Goal: Task Accomplishment & Management: Manage account settings

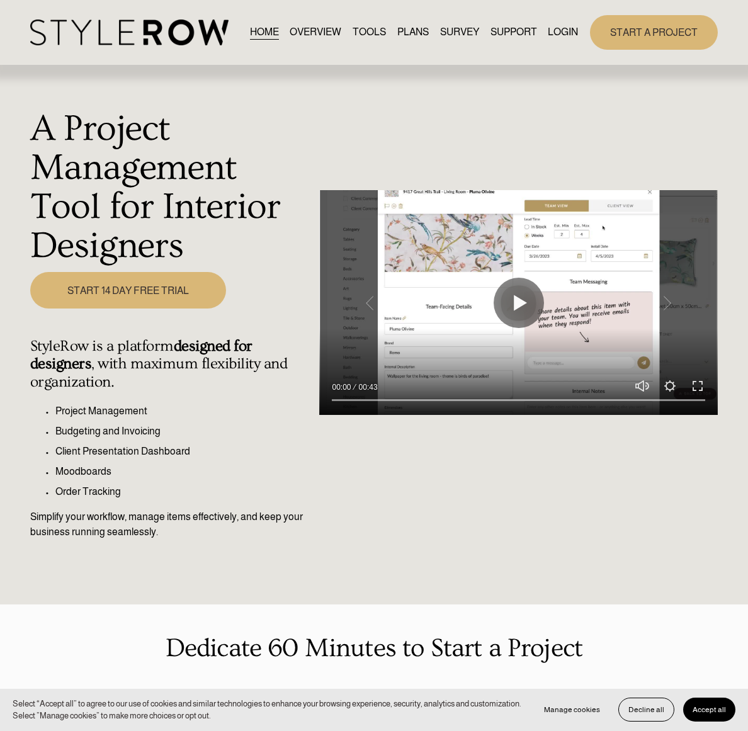
click at [563, 26] on link "LOGIN" at bounding box center [563, 32] width 30 height 17
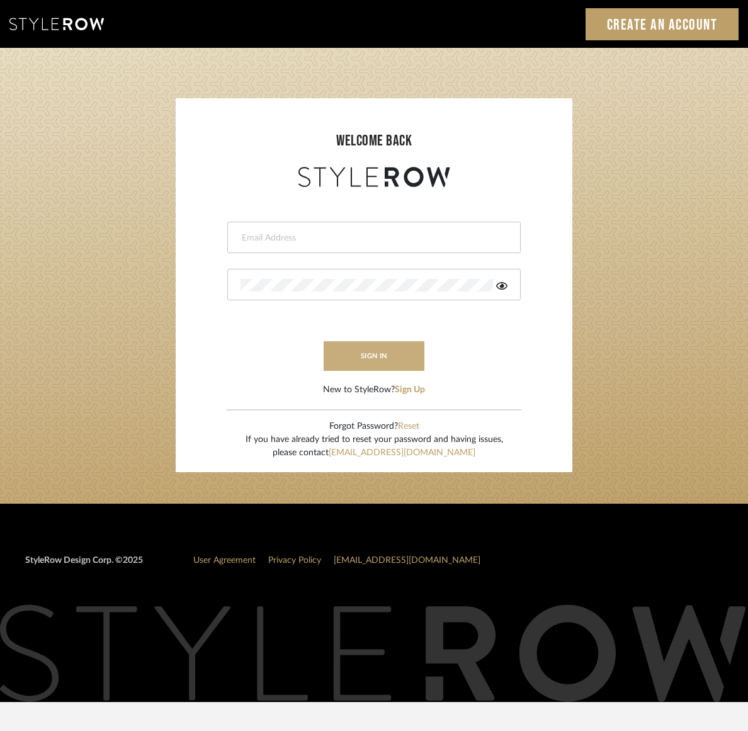
type input "[PERSON_NAME][EMAIL_ADDRESS][DOMAIN_NAME]"
click at [361, 357] on button "sign in" at bounding box center [373, 356] width 101 height 30
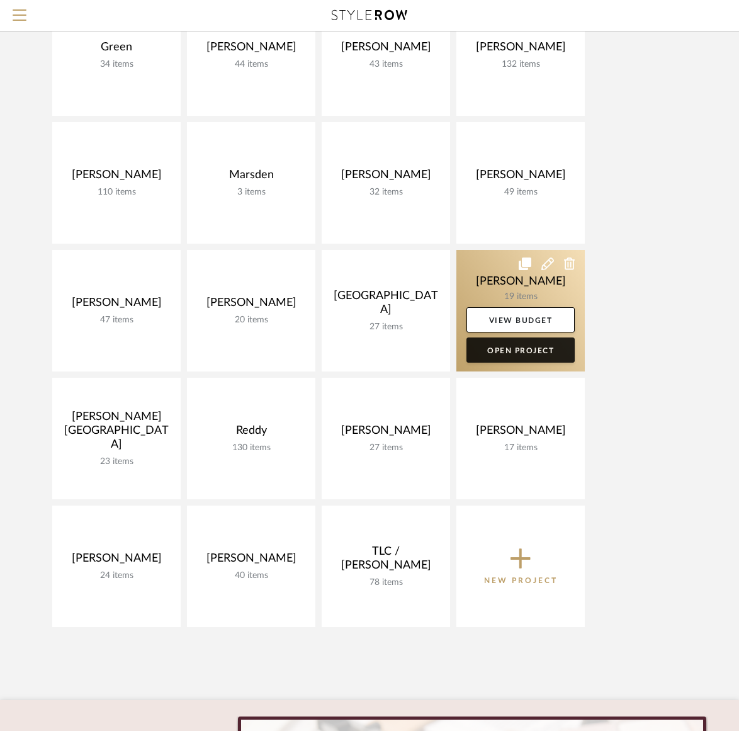
scroll to position [440, 0]
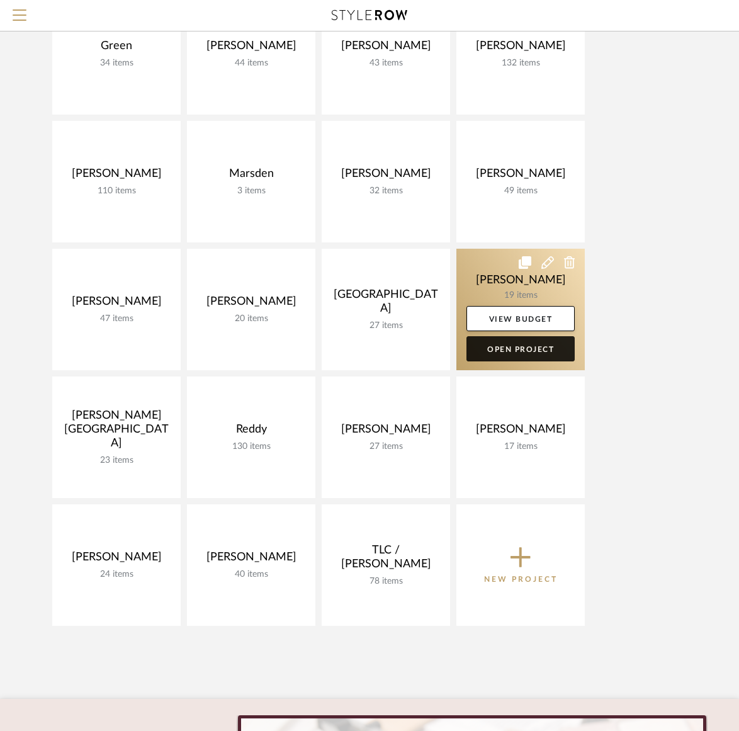
click at [514, 347] on link "Open Project" at bounding box center [520, 348] width 108 height 25
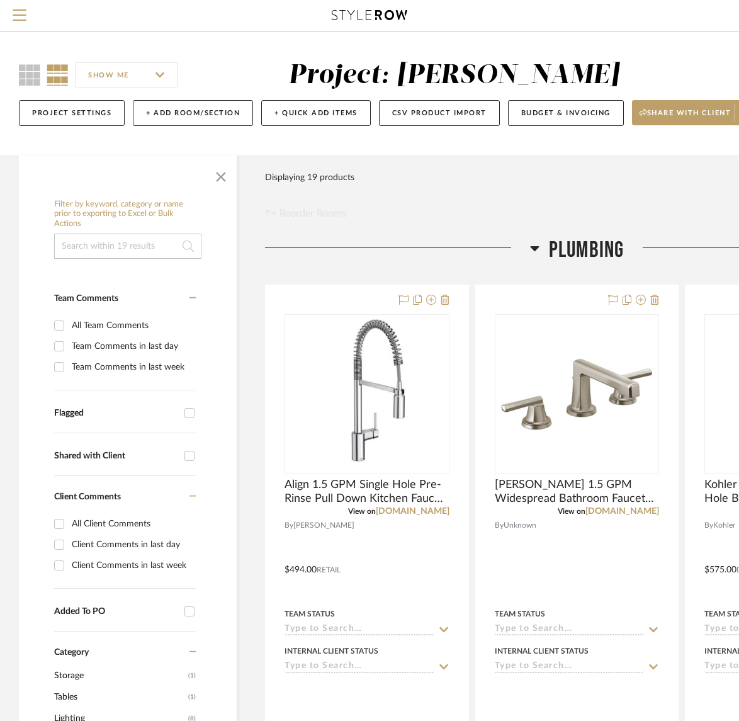
click at [536, 246] on icon at bounding box center [534, 248] width 9 height 5
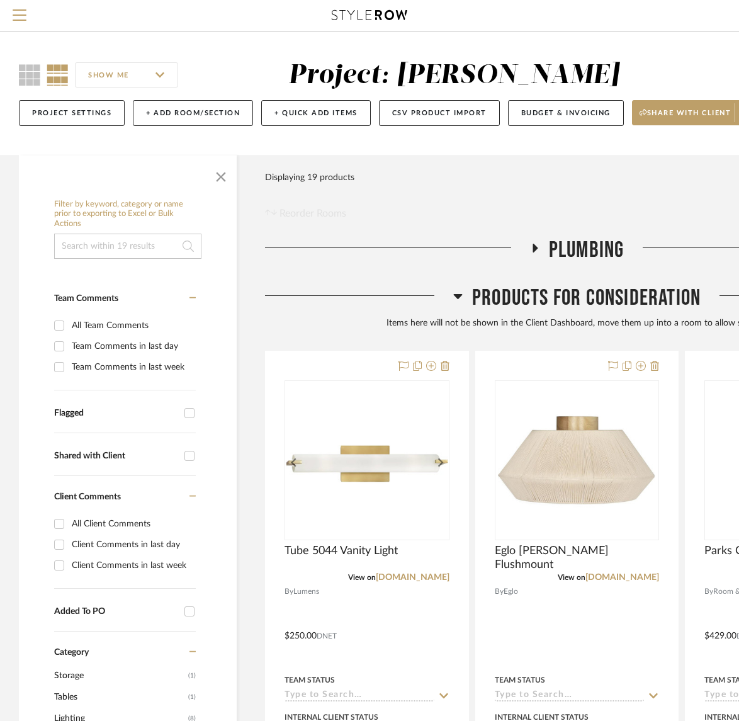
click at [458, 298] on icon at bounding box center [457, 295] width 9 height 15
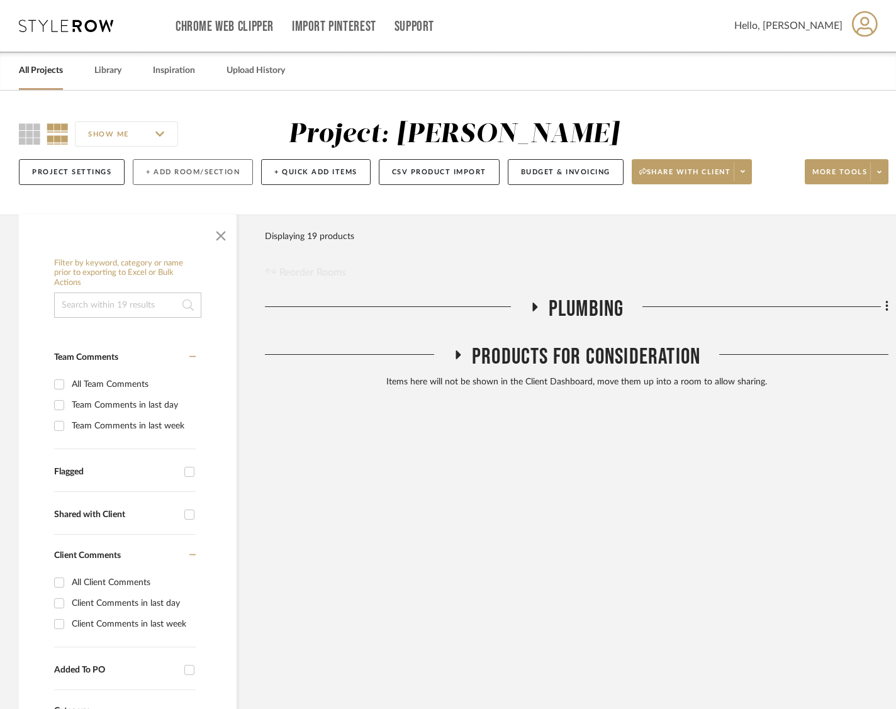
click at [186, 168] on button "+ Add Room/Section" at bounding box center [193, 172] width 120 height 26
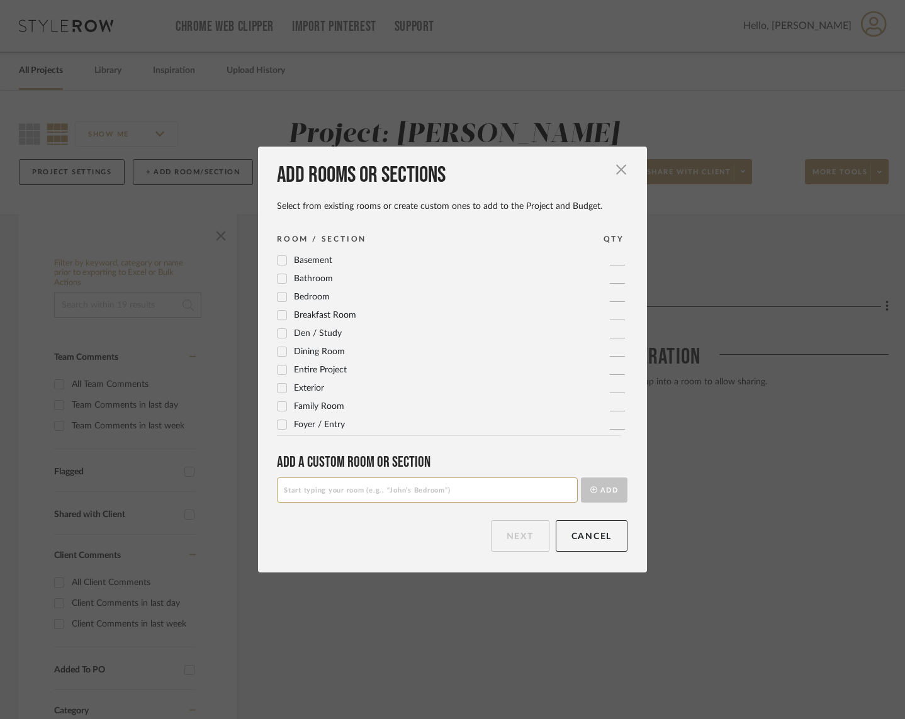
click at [279, 408] on icon at bounding box center [282, 406] width 9 height 9
click at [278, 351] on icon at bounding box center [282, 352] width 8 height 6
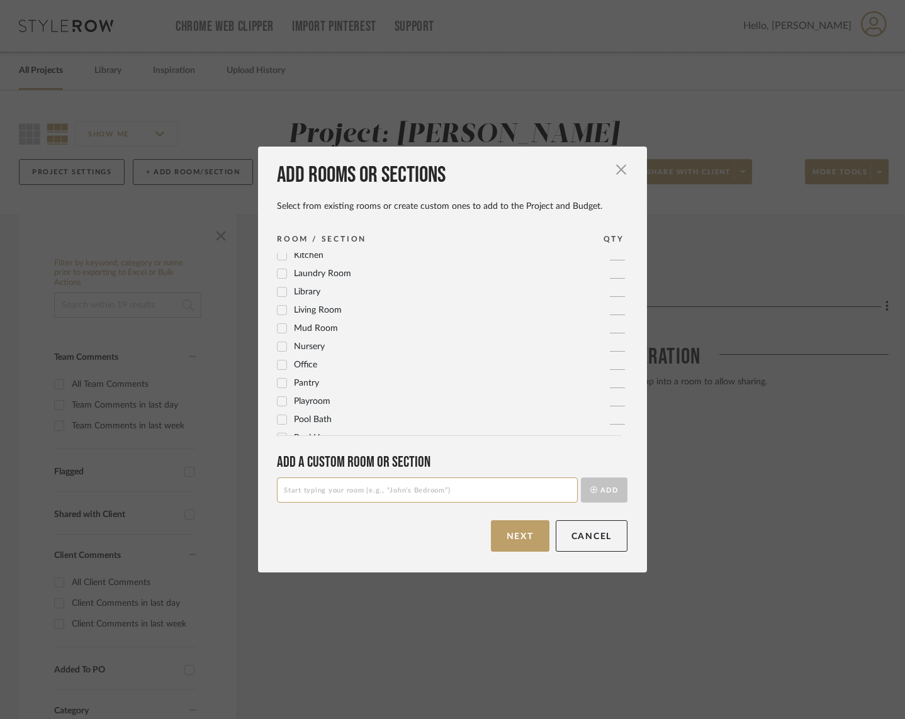
scroll to position [336, 0]
click at [347, 495] on input at bounding box center [427, 490] width 301 height 25
type input "Media Room"
click at [611, 488] on button "Add" at bounding box center [604, 490] width 47 height 25
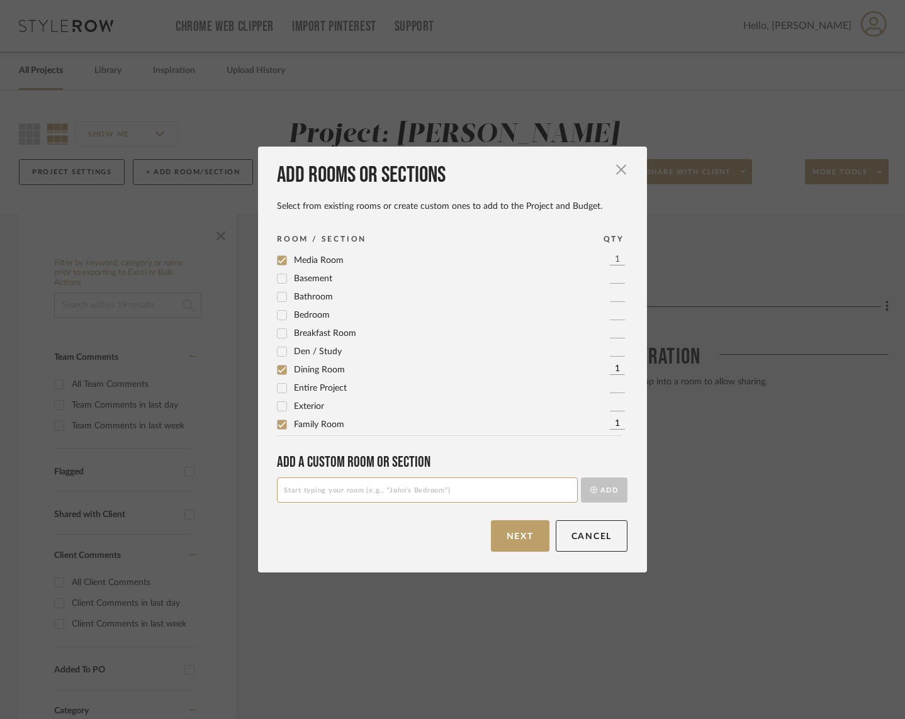
click at [388, 486] on input at bounding box center [427, 490] width 301 height 25
click at [327, 484] on input at bounding box center [427, 490] width 301 height 25
type input "Primary Bedroom"
click at [596, 486] on button "Add" at bounding box center [604, 490] width 47 height 25
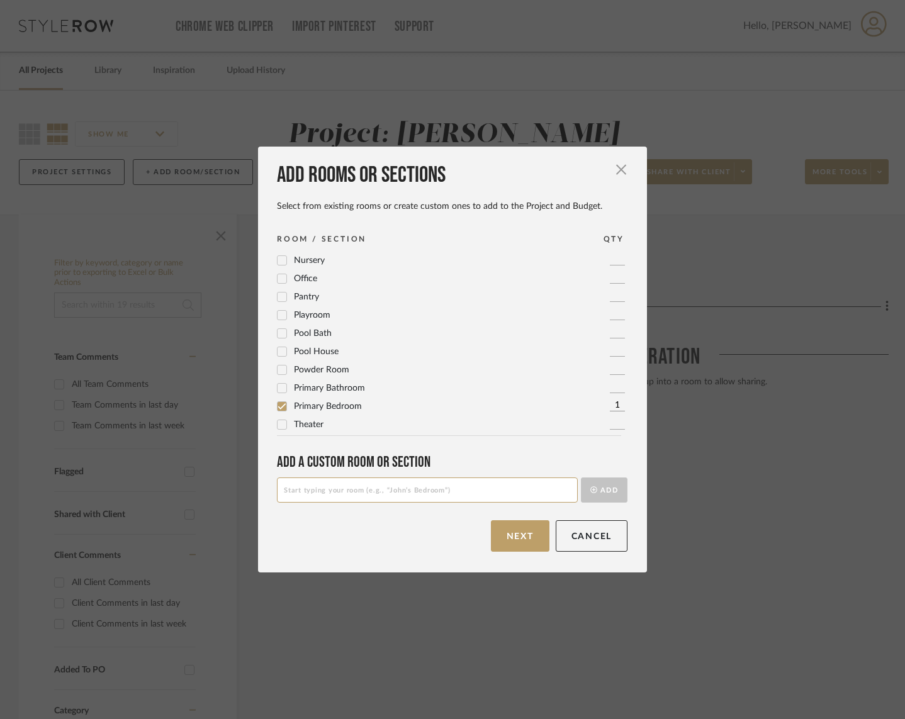
click at [368, 490] on input at bounding box center [427, 490] width 301 height 25
type input "Bedroom 2"
click at [598, 490] on button "Add" at bounding box center [604, 490] width 47 height 25
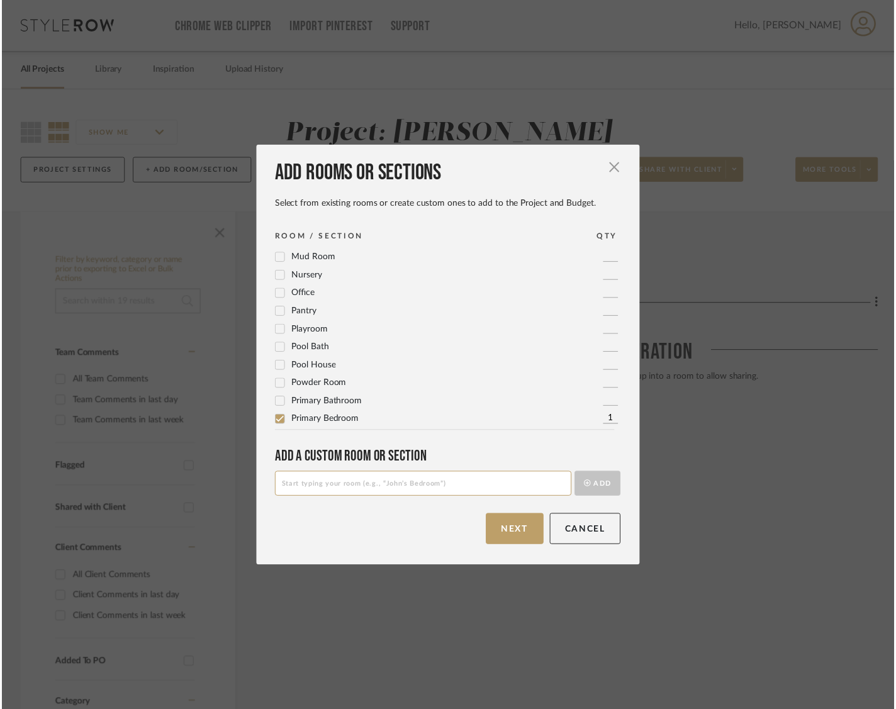
scroll to position [0, 0]
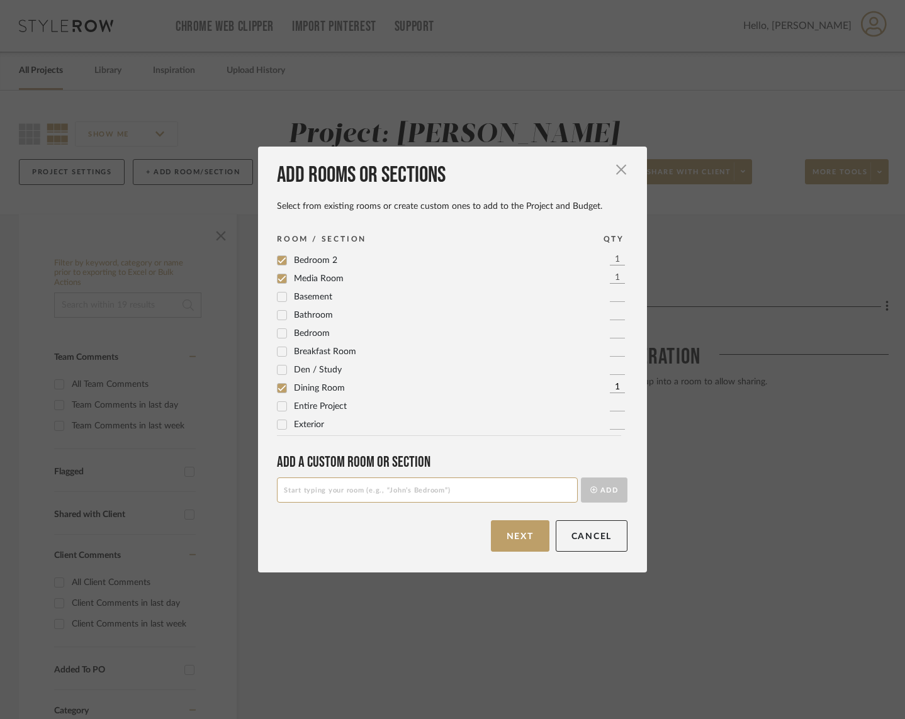
click at [346, 501] on input at bounding box center [427, 490] width 301 height 25
type input "Bedroom 3"
click at [500, 528] on button "Next" at bounding box center [520, 535] width 59 height 31
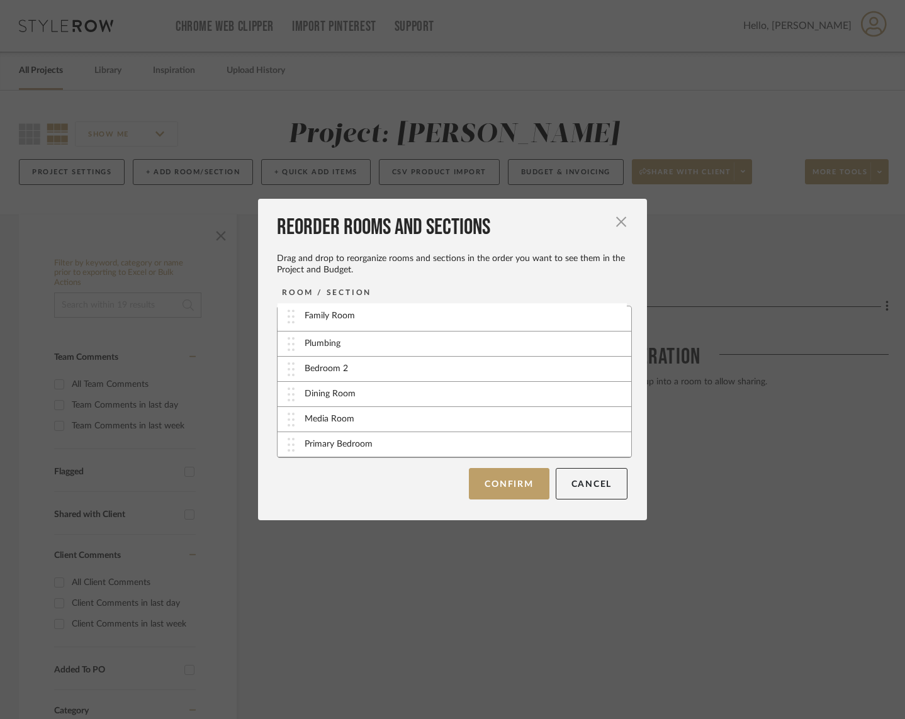
drag, startPoint x: 281, startPoint y: 395, endPoint x: 285, endPoint y: 317, distance: 78.8
drag, startPoint x: 285, startPoint y: 448, endPoint x: 291, endPoint y: 346, distance: 102.1
drag, startPoint x: 286, startPoint y: 399, endPoint x: 287, endPoint y: 419, distance: 20.1
drag, startPoint x: 285, startPoint y: 422, endPoint x: 287, endPoint y: 349, distance: 73.7
drag, startPoint x: 291, startPoint y: 447, endPoint x: 288, endPoint y: 396, distance: 51.0
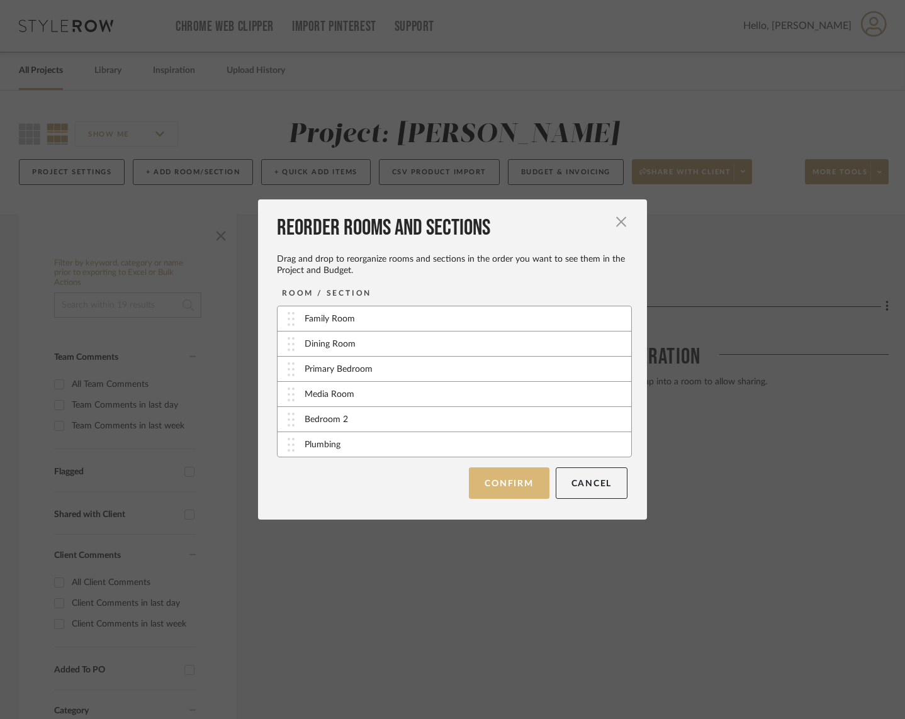
click at [500, 485] on button "Confirm" at bounding box center [509, 483] width 80 height 31
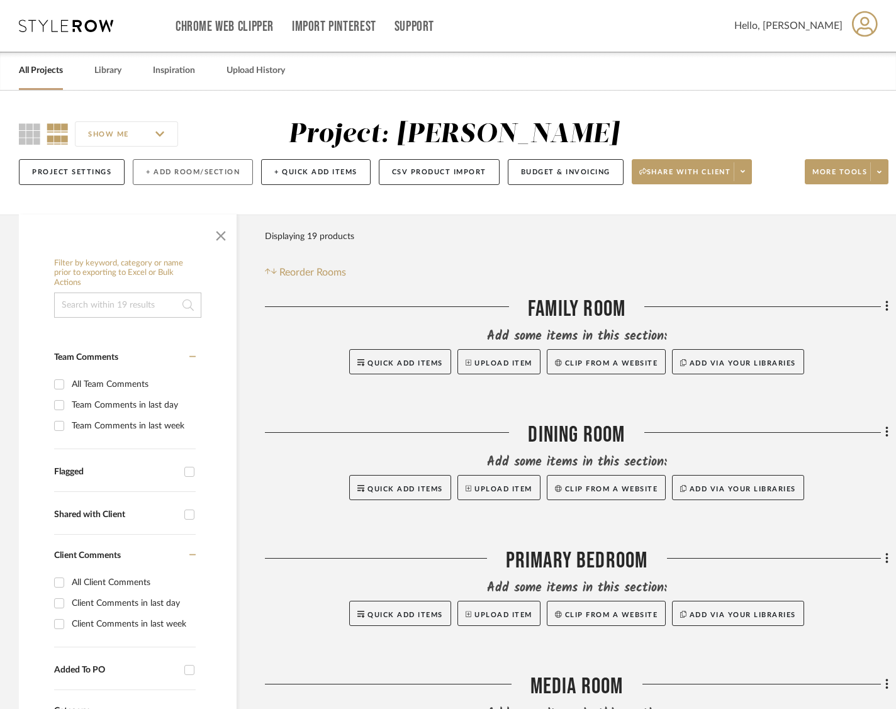
click at [186, 168] on button "+ Add Room/Section" at bounding box center [193, 172] width 120 height 26
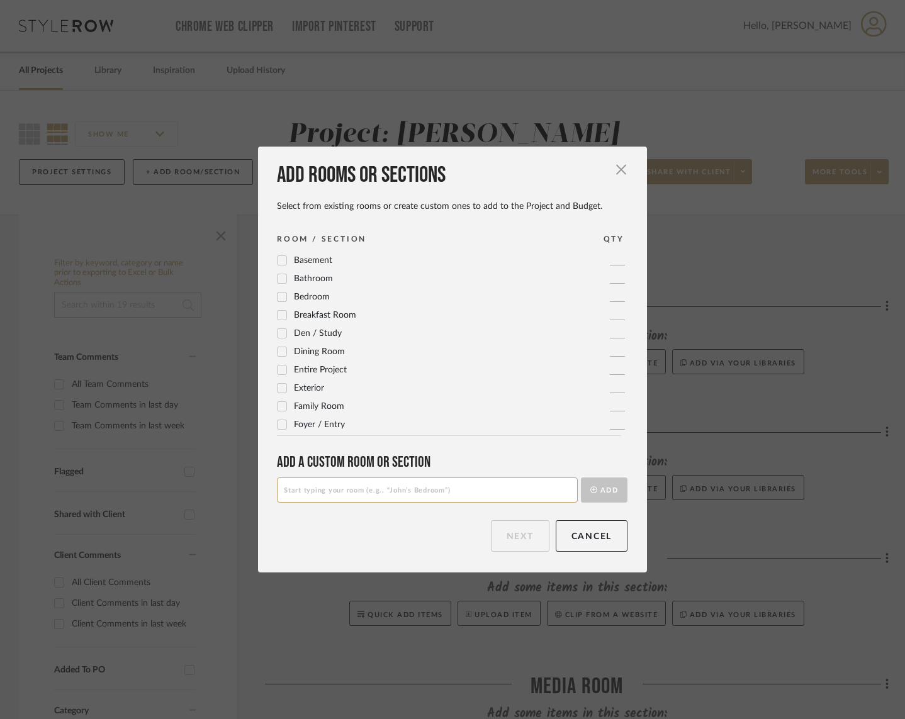
click at [359, 493] on input at bounding box center [427, 490] width 301 height 25
type input "Bedroom 3"
click at [607, 495] on button "Add" at bounding box center [604, 490] width 47 height 25
click at [514, 539] on button "Next" at bounding box center [520, 535] width 59 height 31
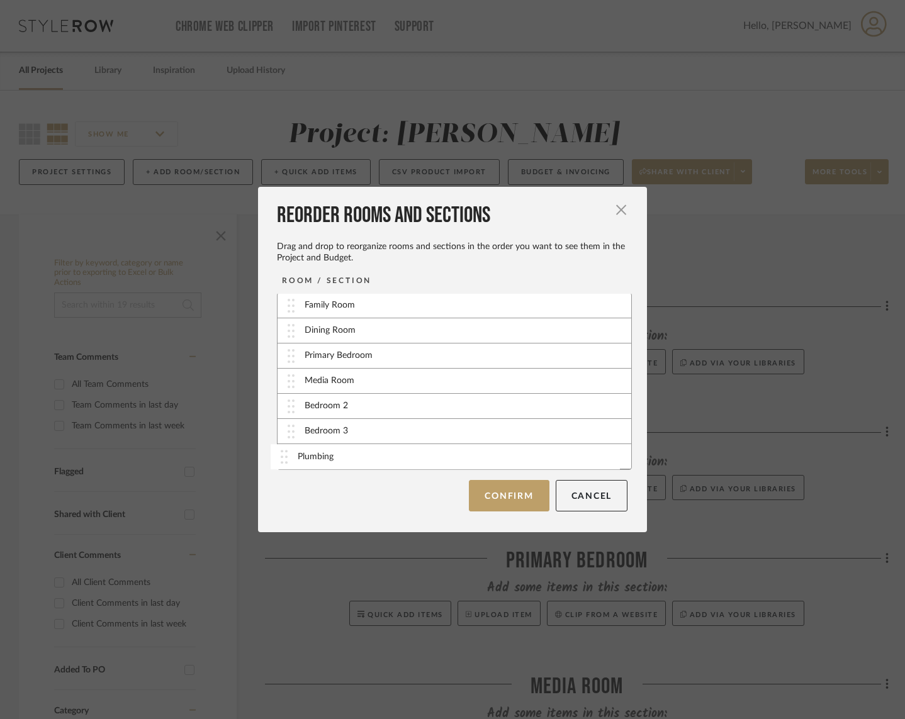
drag, startPoint x: 285, startPoint y: 433, endPoint x: 283, endPoint y: 457, distance: 24.0
click at [510, 493] on button "Confirm" at bounding box center [509, 495] width 80 height 31
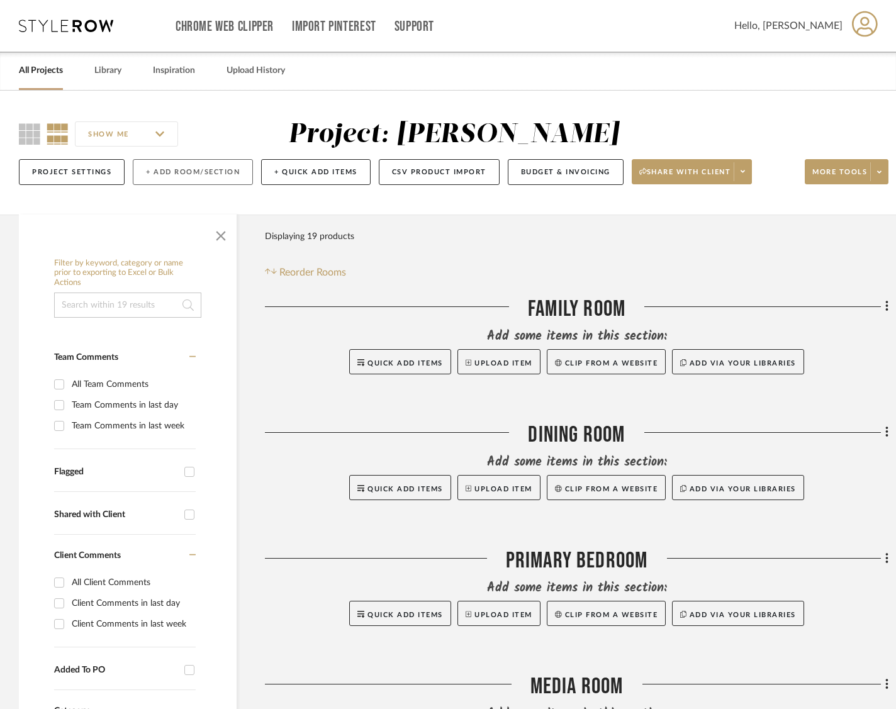
click at [172, 172] on button "+ Add Room/Section" at bounding box center [193, 172] width 120 height 26
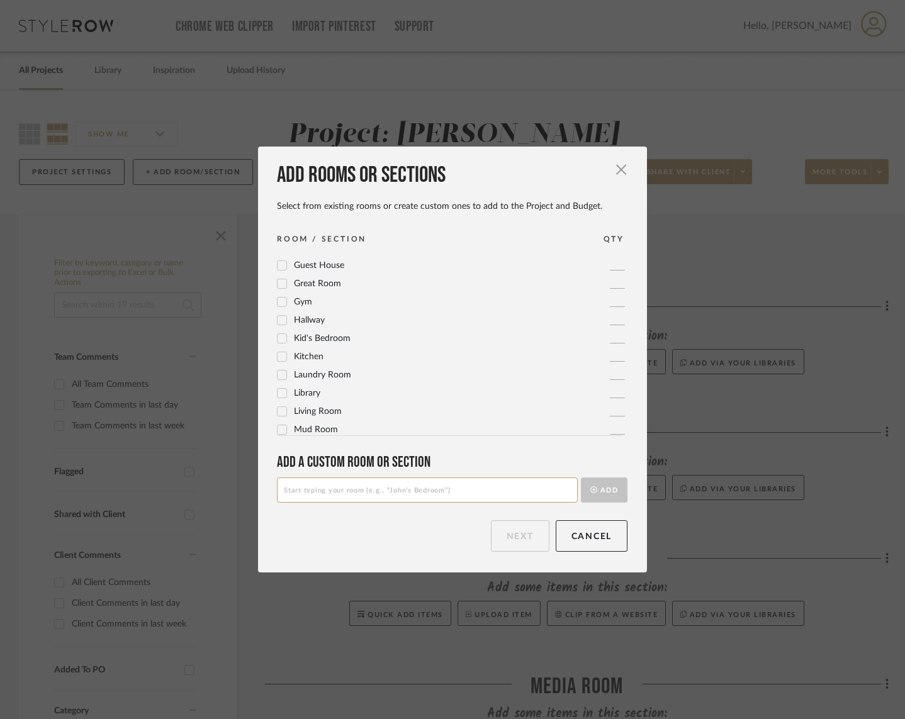
scroll to position [234, 0]
click at [278, 353] on icon at bounding box center [282, 355] width 9 height 9
click at [507, 533] on button "Next" at bounding box center [520, 535] width 59 height 31
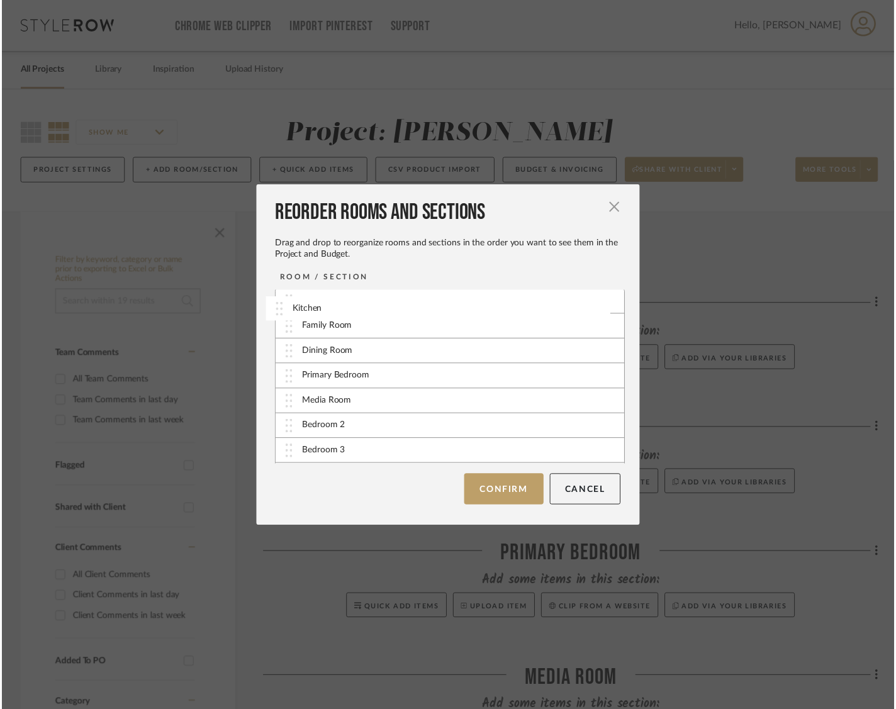
scroll to position [0, 0]
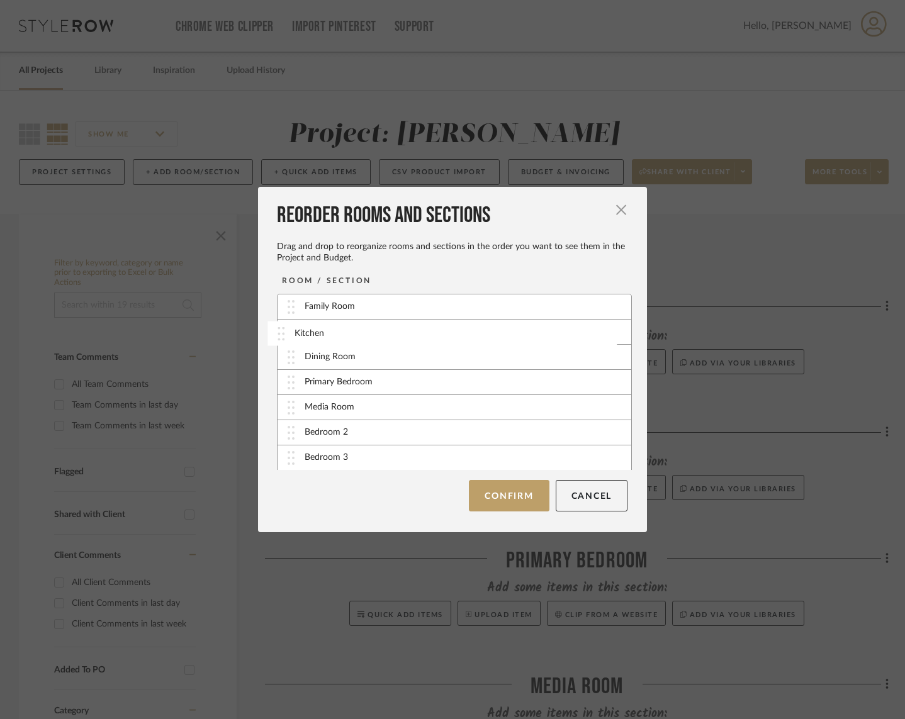
drag, startPoint x: 290, startPoint y: 457, endPoint x: 284, endPoint y: 333, distance: 124.1
drag, startPoint x: 287, startPoint y: 331, endPoint x: 361, endPoint y: 400, distance: 101.5
click at [495, 492] on button "Confirm" at bounding box center [509, 495] width 80 height 31
